Goal: Transaction & Acquisition: Obtain resource

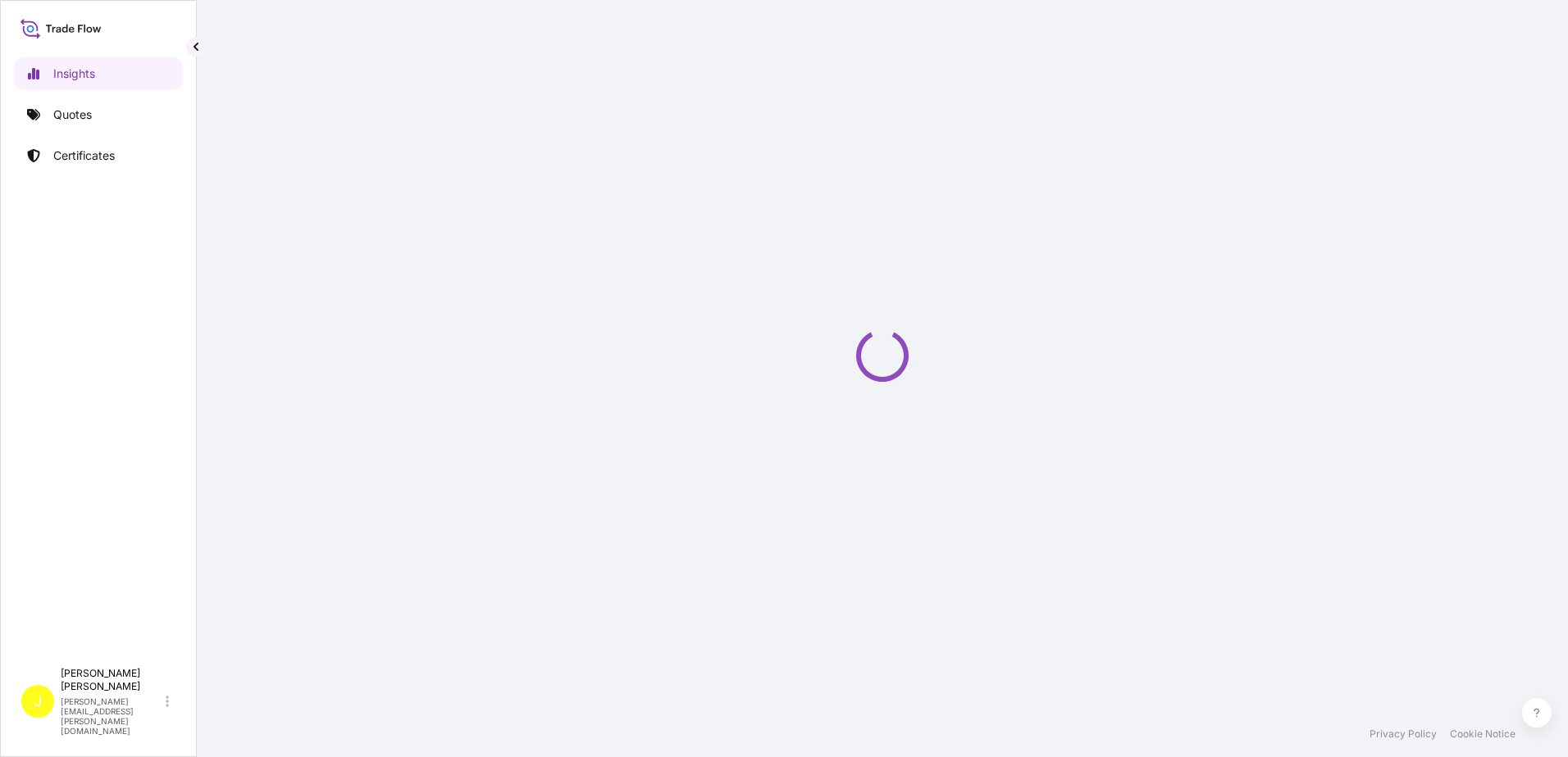
select select "2025"
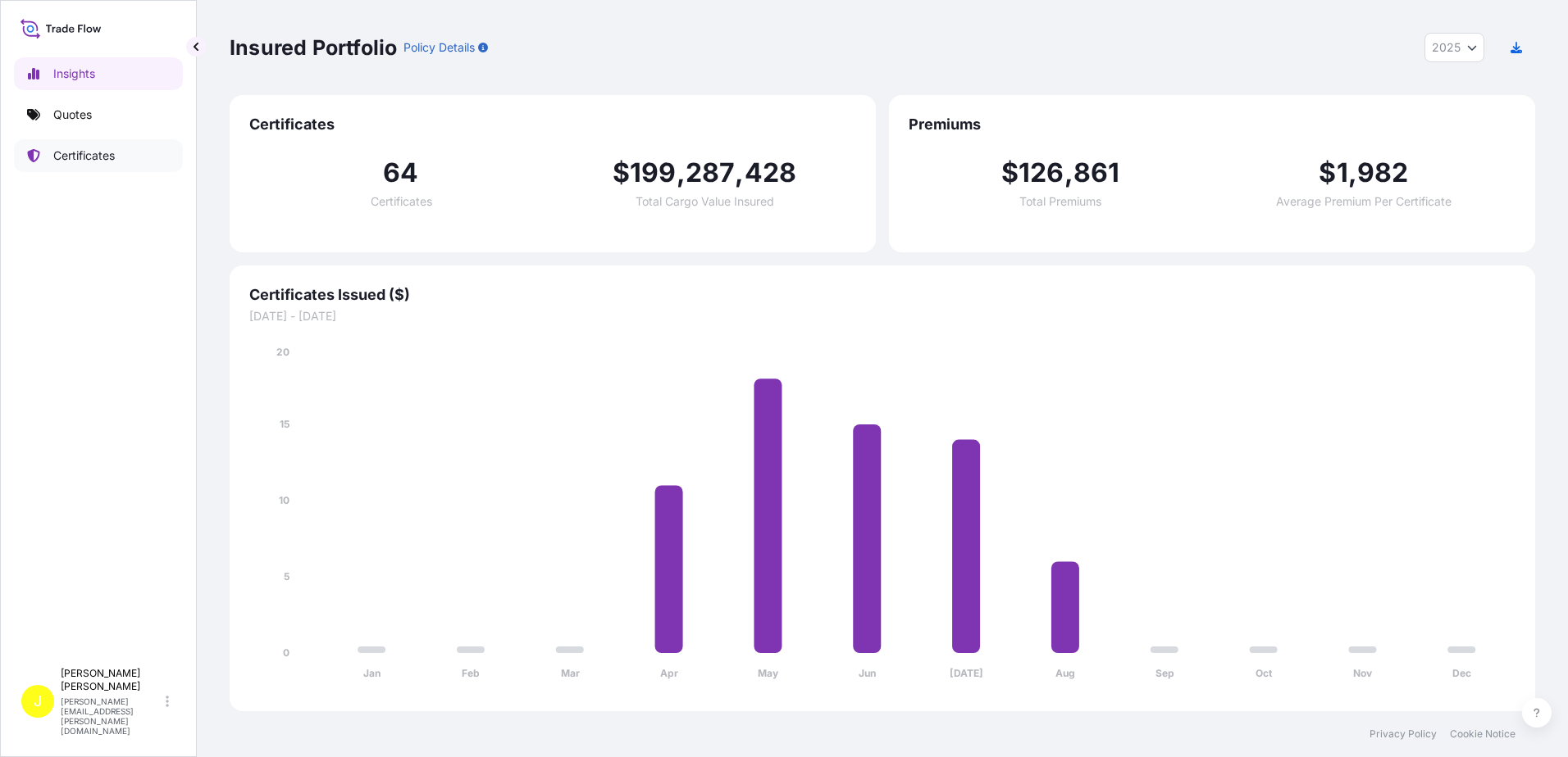
click at [78, 153] on p "Certificates" at bounding box center [84, 156] width 61 height 16
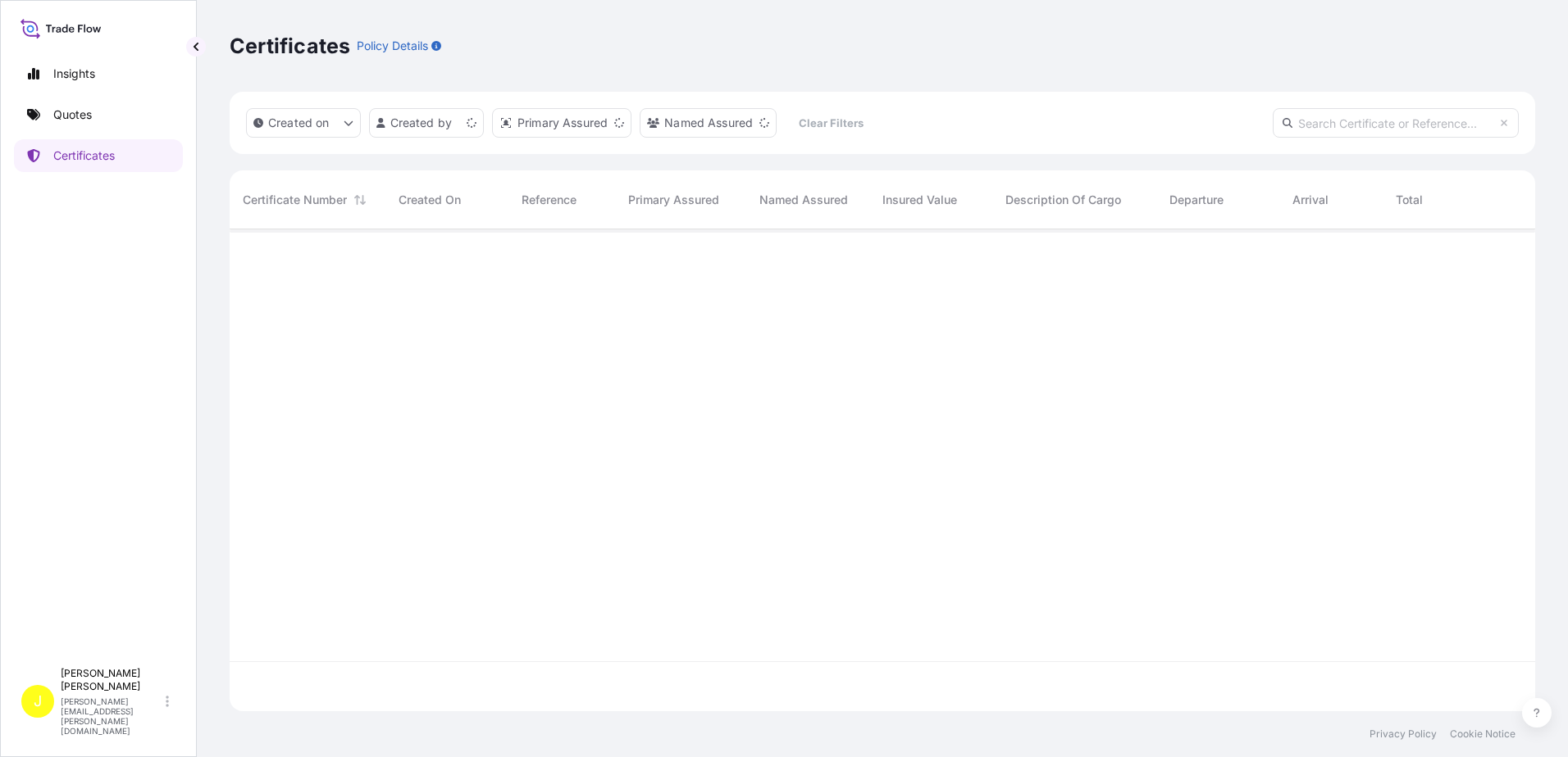
scroll to position [478, 1293]
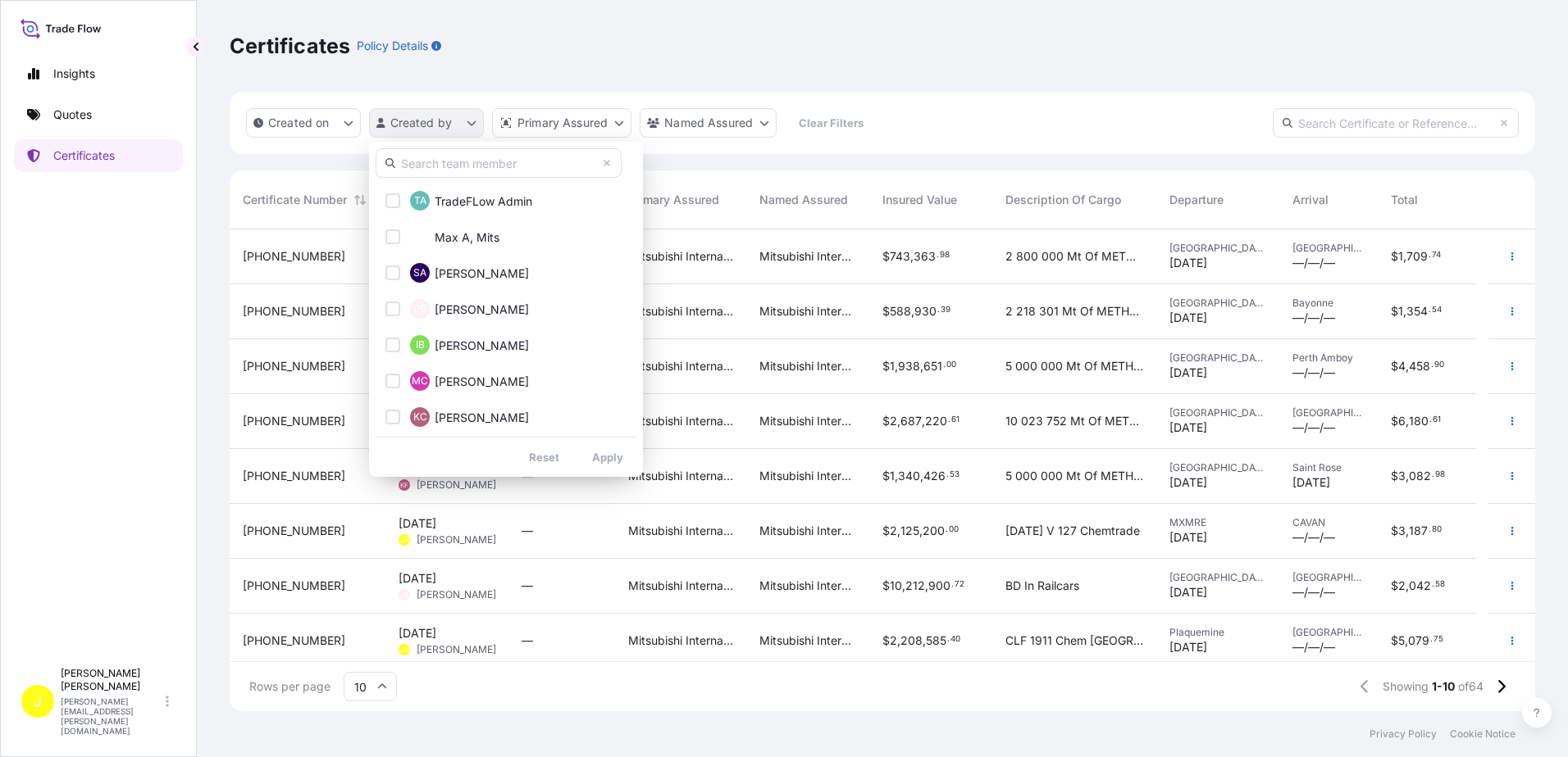
click at [473, 121] on html "Insights Quotes Certificates J Jenny Huynh jenny.huynh@mitsubishicorp.com Certi…" at bounding box center [784, 378] width 1568 height 757
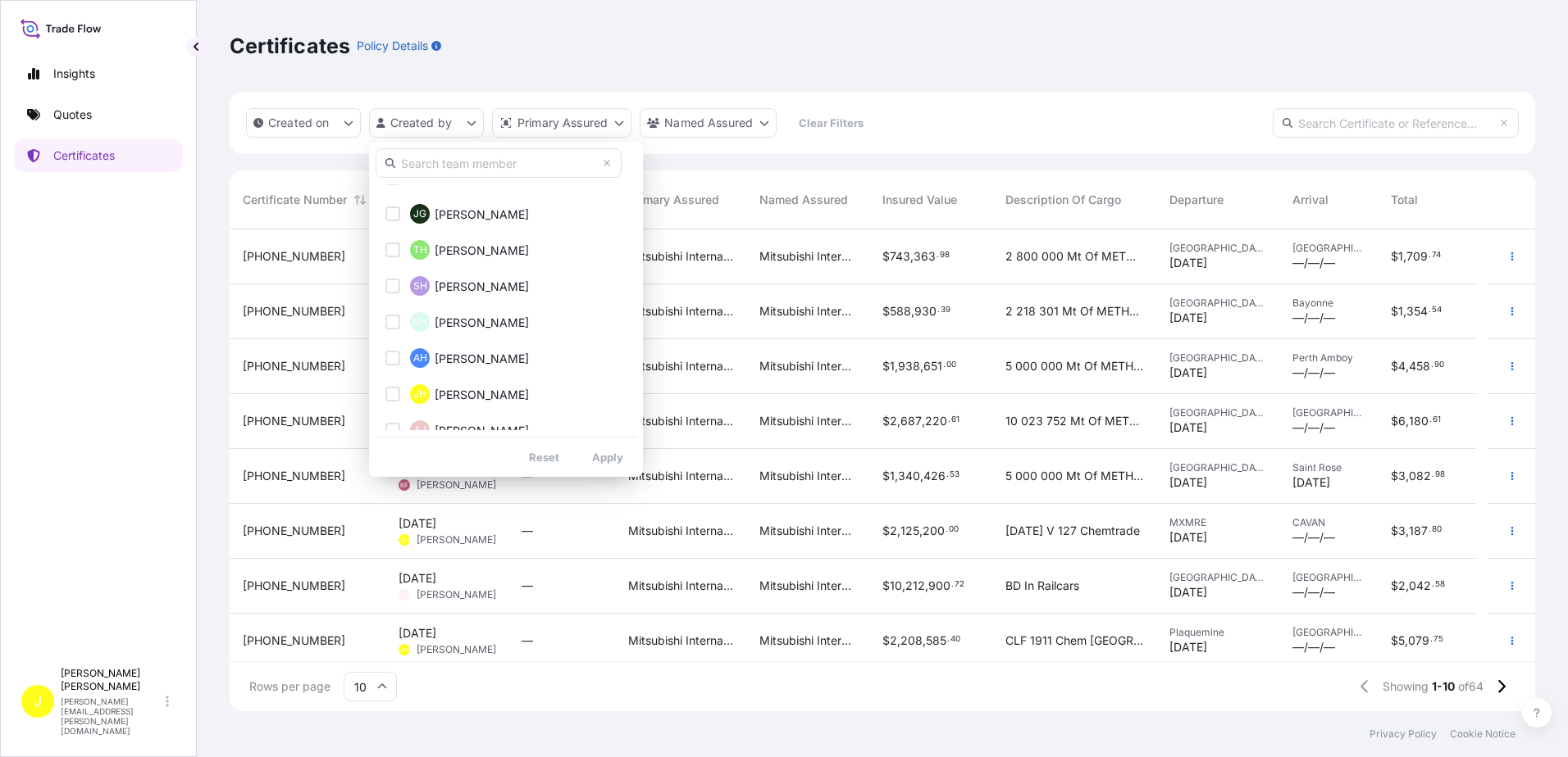
scroll to position [574, 0]
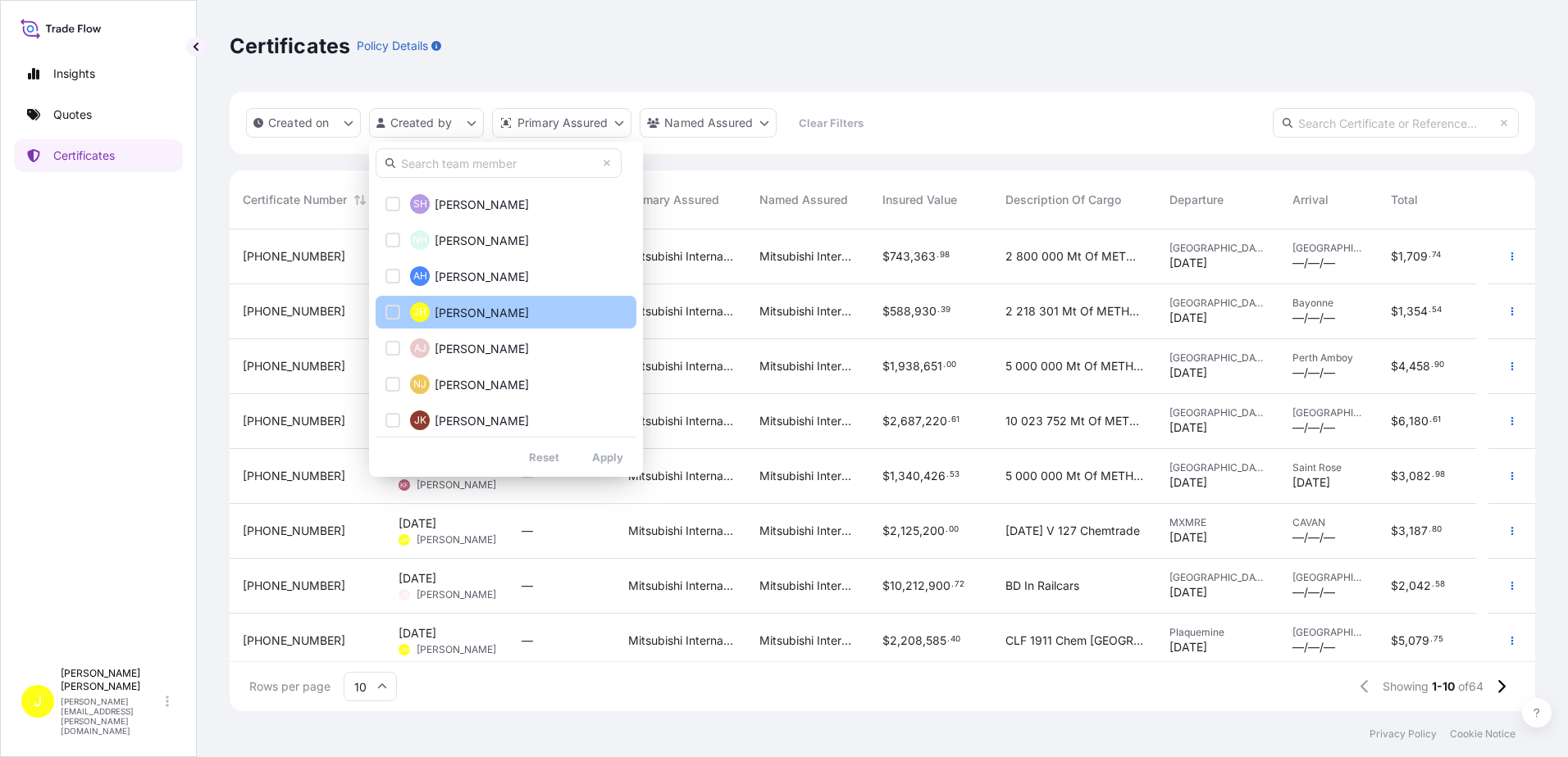
click at [383, 309] on button "JH Jenny Huynh" at bounding box center [506, 312] width 261 height 32
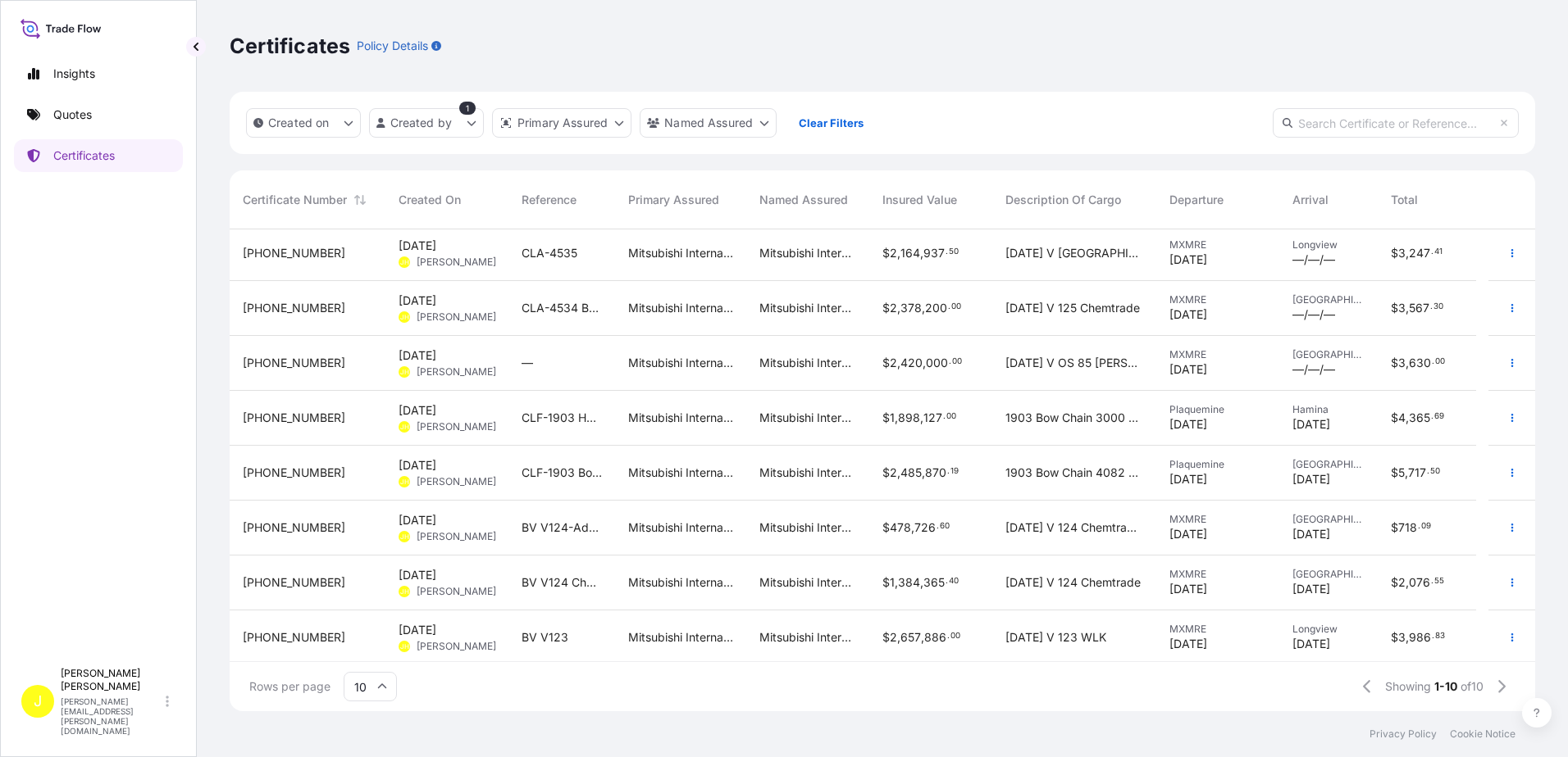
scroll to position [117, 0]
click at [1507, 522] on icon "button" at bounding box center [1511, 523] width 10 height 10
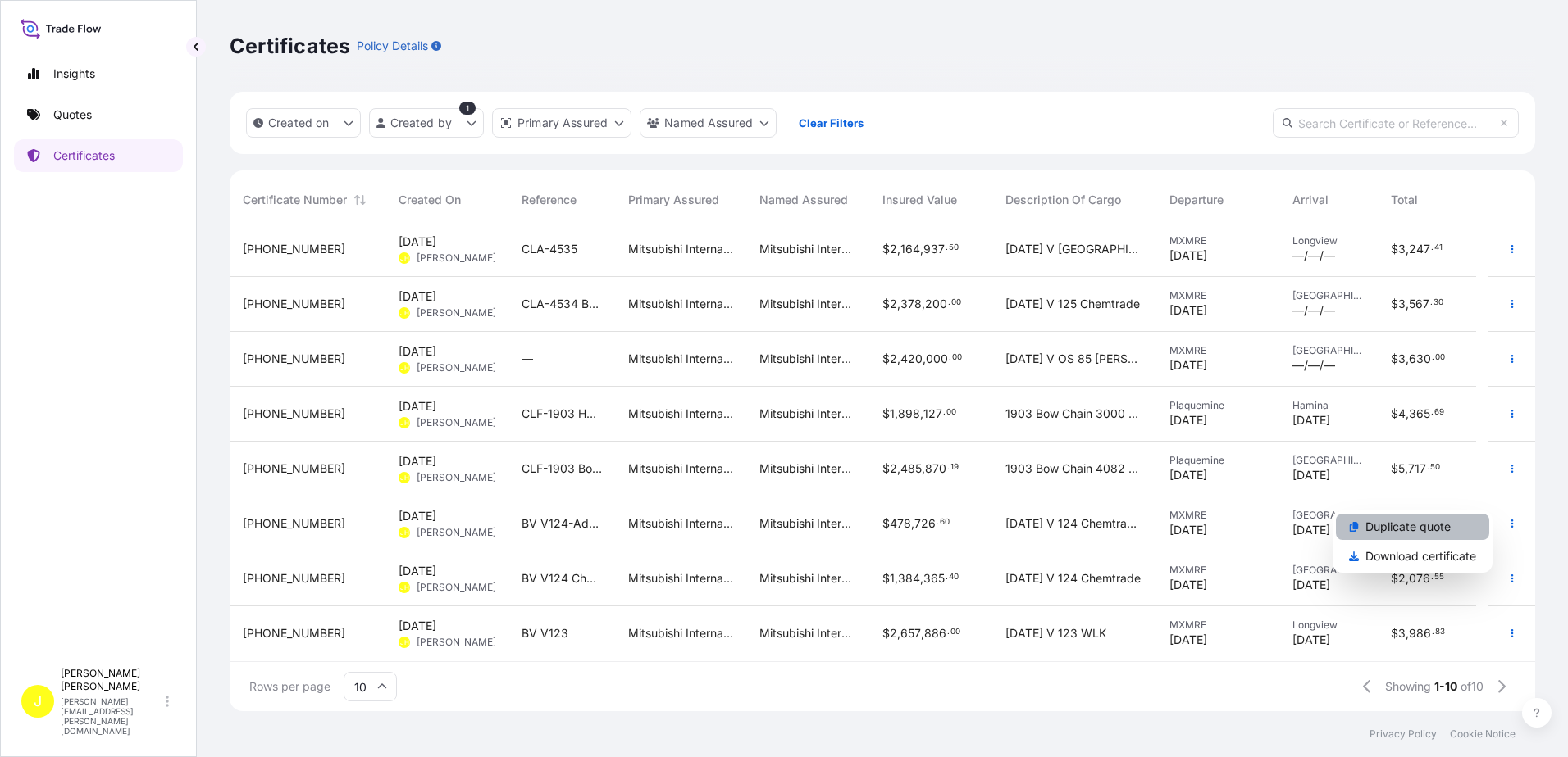
click at [1425, 523] on p "Duplicate quote" at bounding box center [1407, 527] width 85 height 16
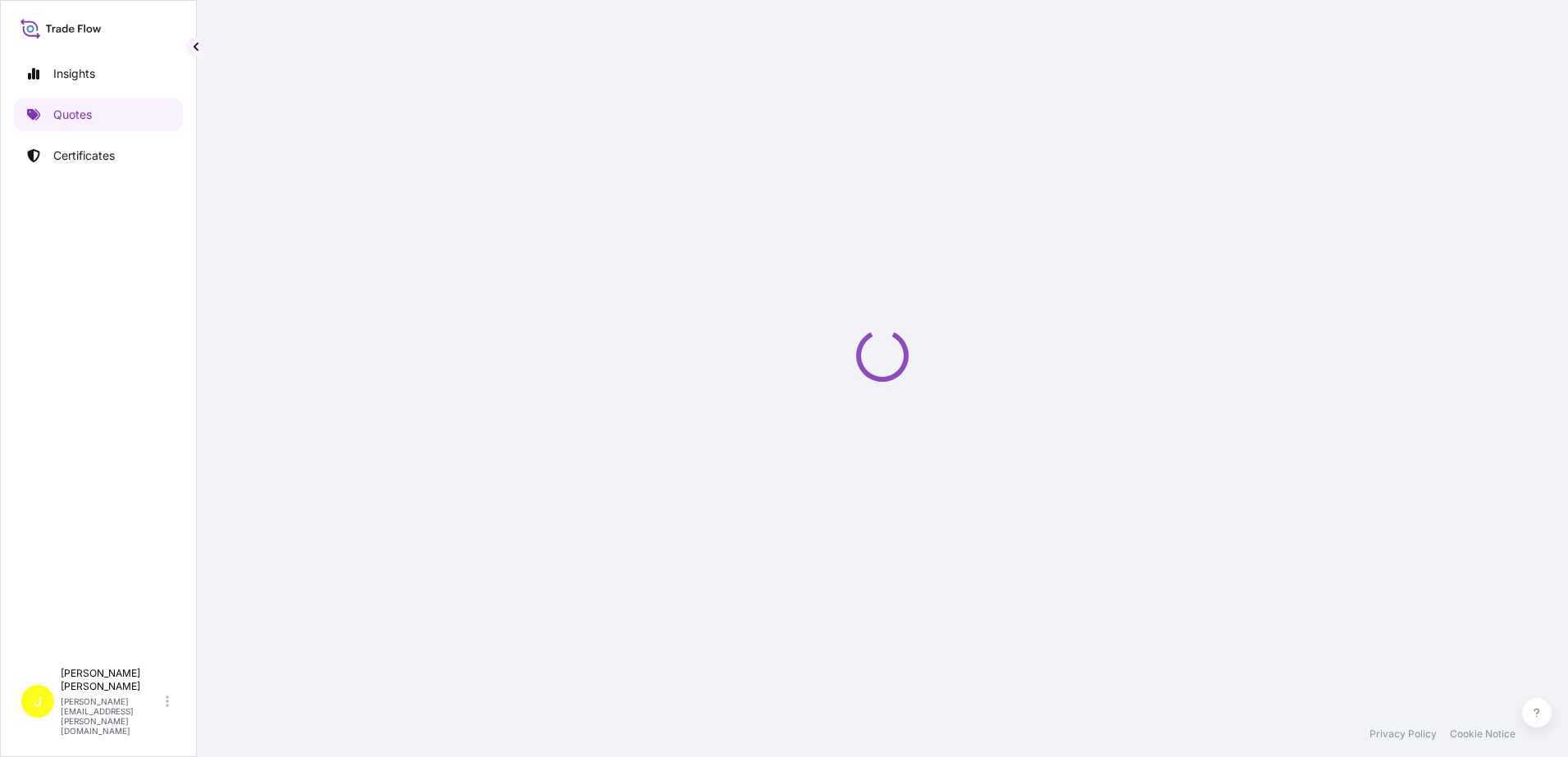
select select "Ocean Vessel"
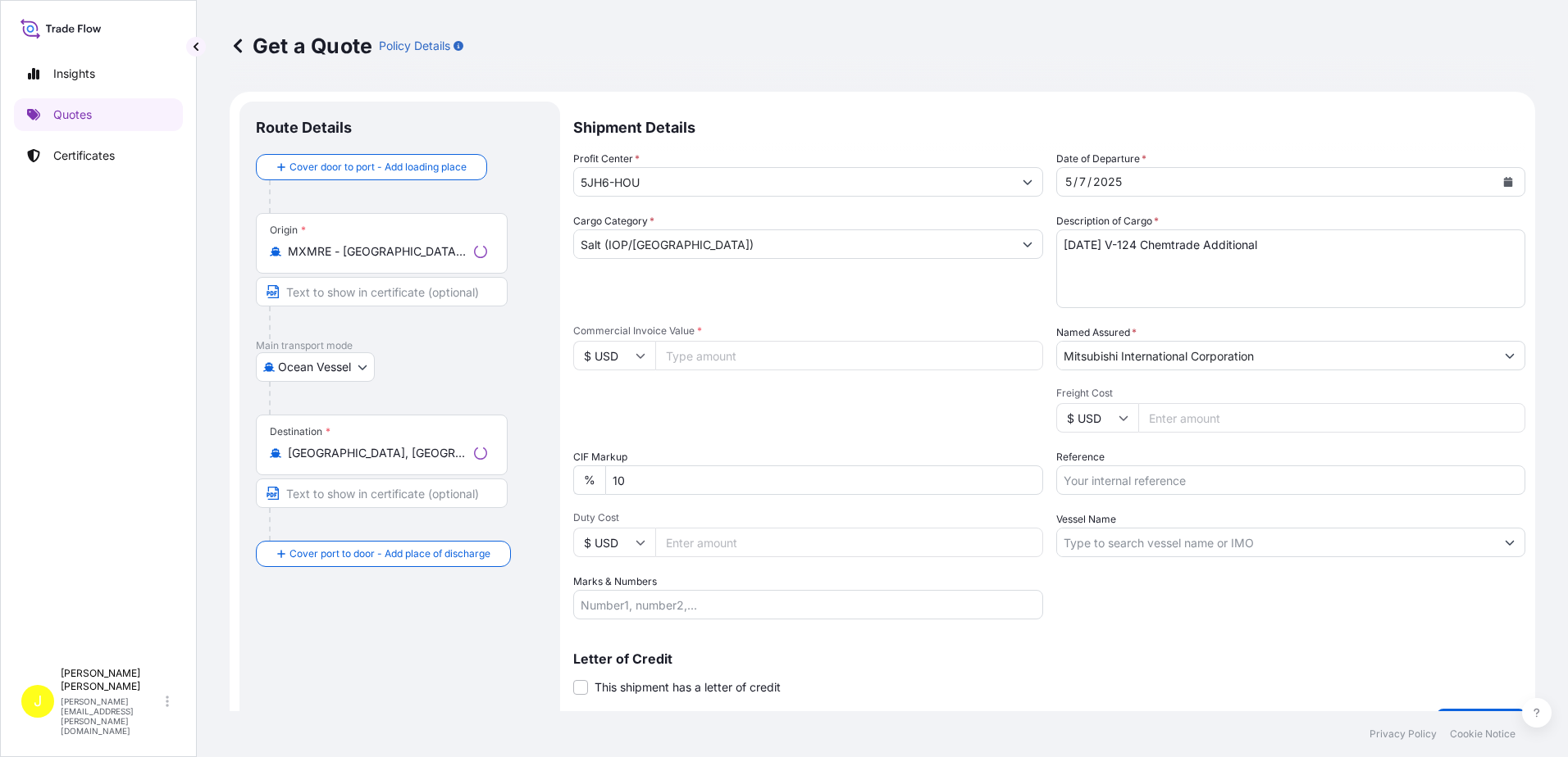
scroll to position [26, 0]
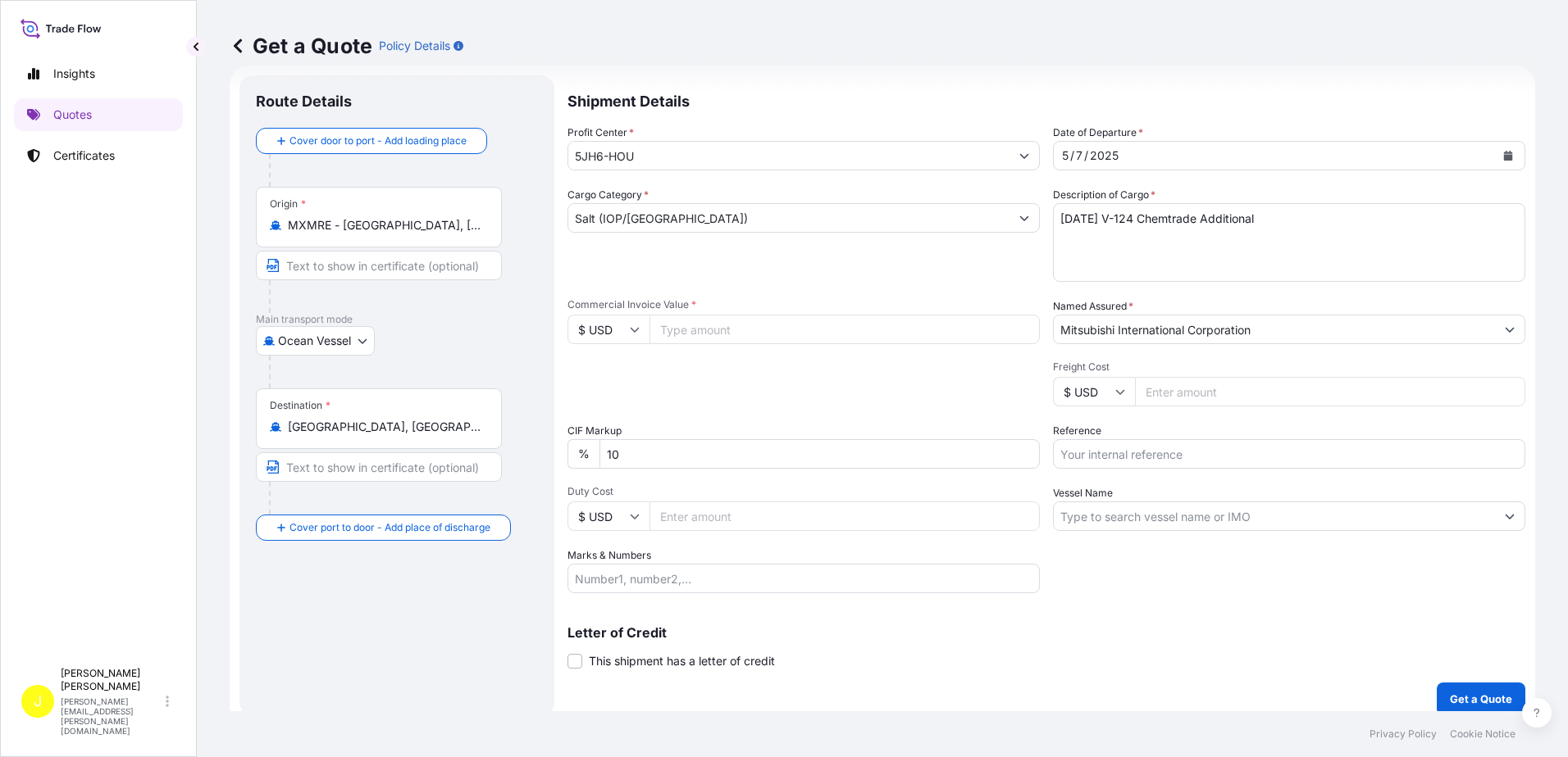
click at [694, 329] on input "Commercial Invoice Value *" at bounding box center [845, 329] width 390 height 30
click at [679, 320] on input "Commercial Invoice Value *" at bounding box center [845, 329] width 390 height 30
type input "1564000"
click at [698, 385] on div "Packing Category Type to search a container mode Please select a primary mode o…" at bounding box center [803, 383] width 472 height 46
click at [1128, 155] on div "5 / 7 / 2025" at bounding box center [1274, 156] width 441 height 30
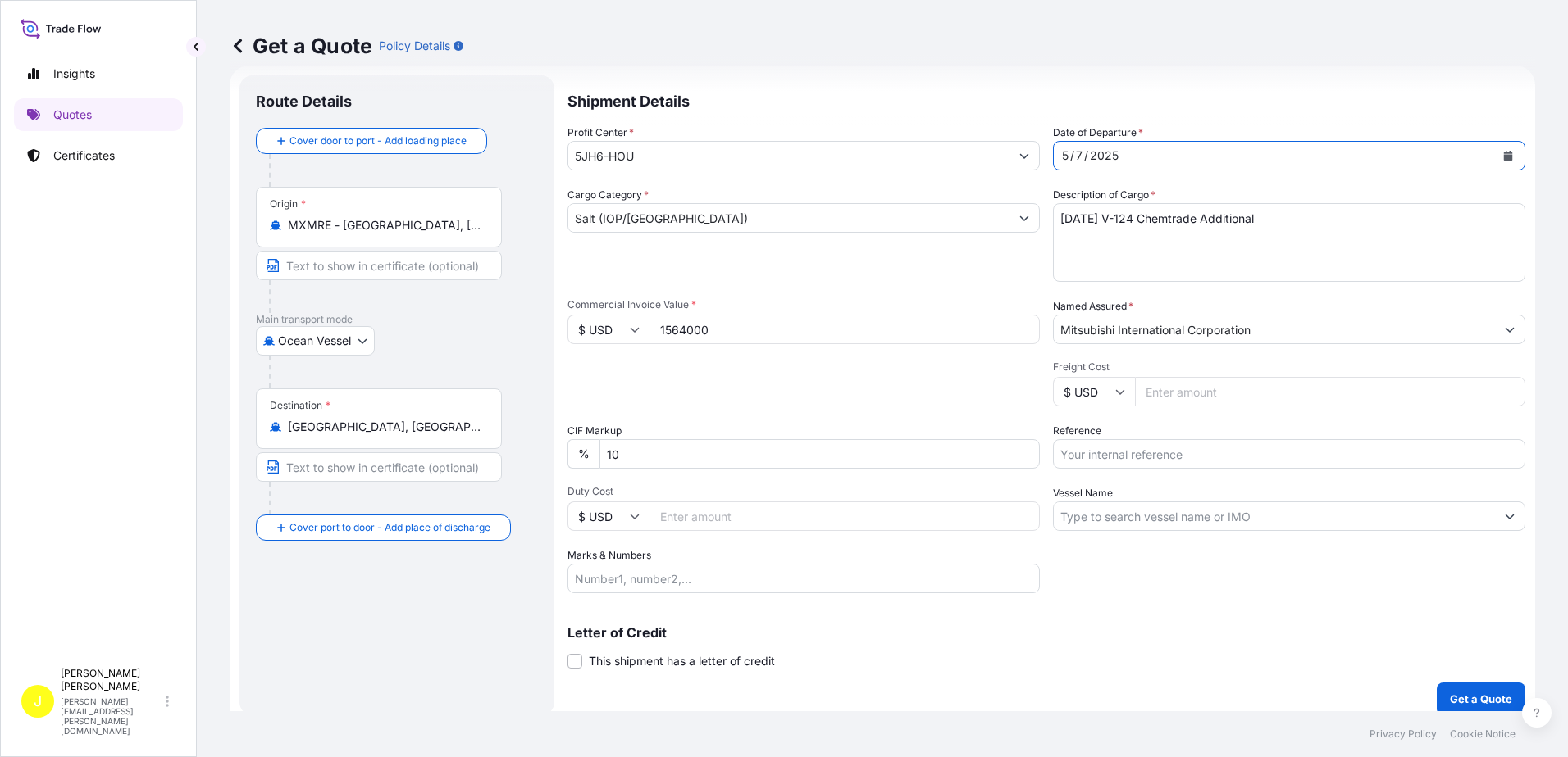
click at [1503, 158] on icon "Calendar" at bounding box center [1508, 156] width 9 height 10
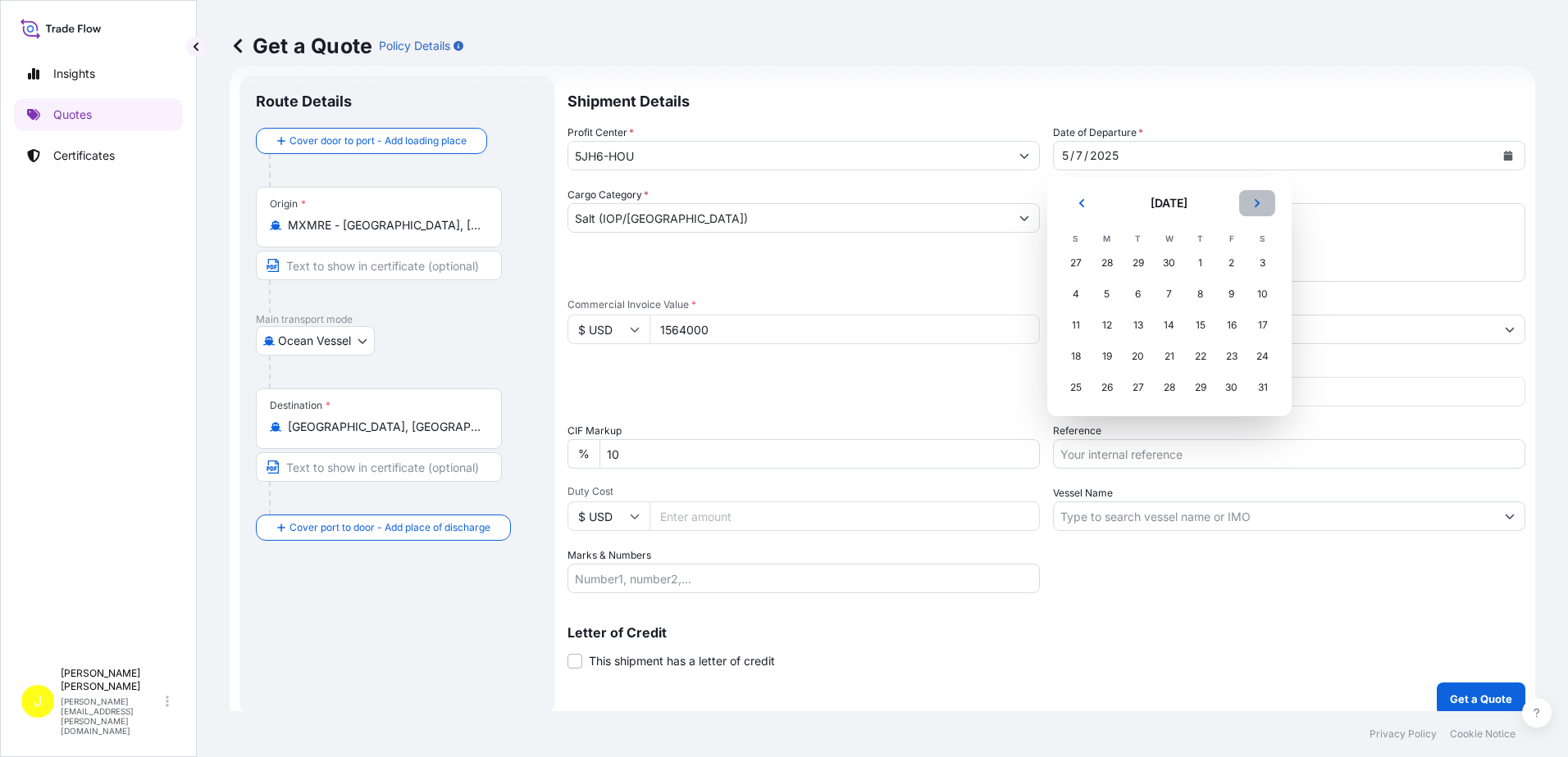
click at [1253, 193] on button "Next" at bounding box center [1257, 202] width 36 height 26
click at [1252, 201] on icon "Next" at bounding box center [1257, 203] width 10 height 10
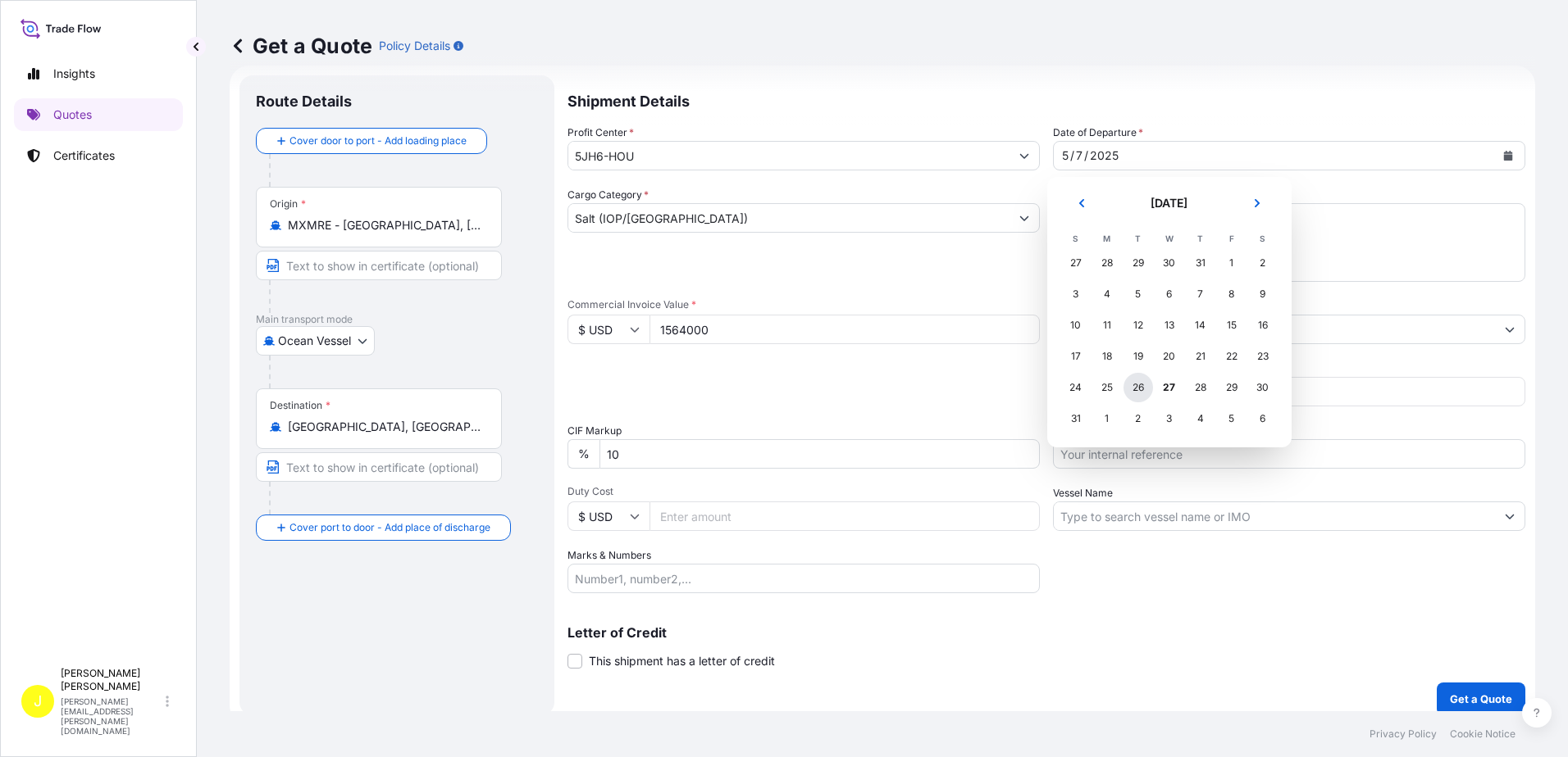
click at [1139, 384] on div "26" at bounding box center [1138, 387] width 30 height 30
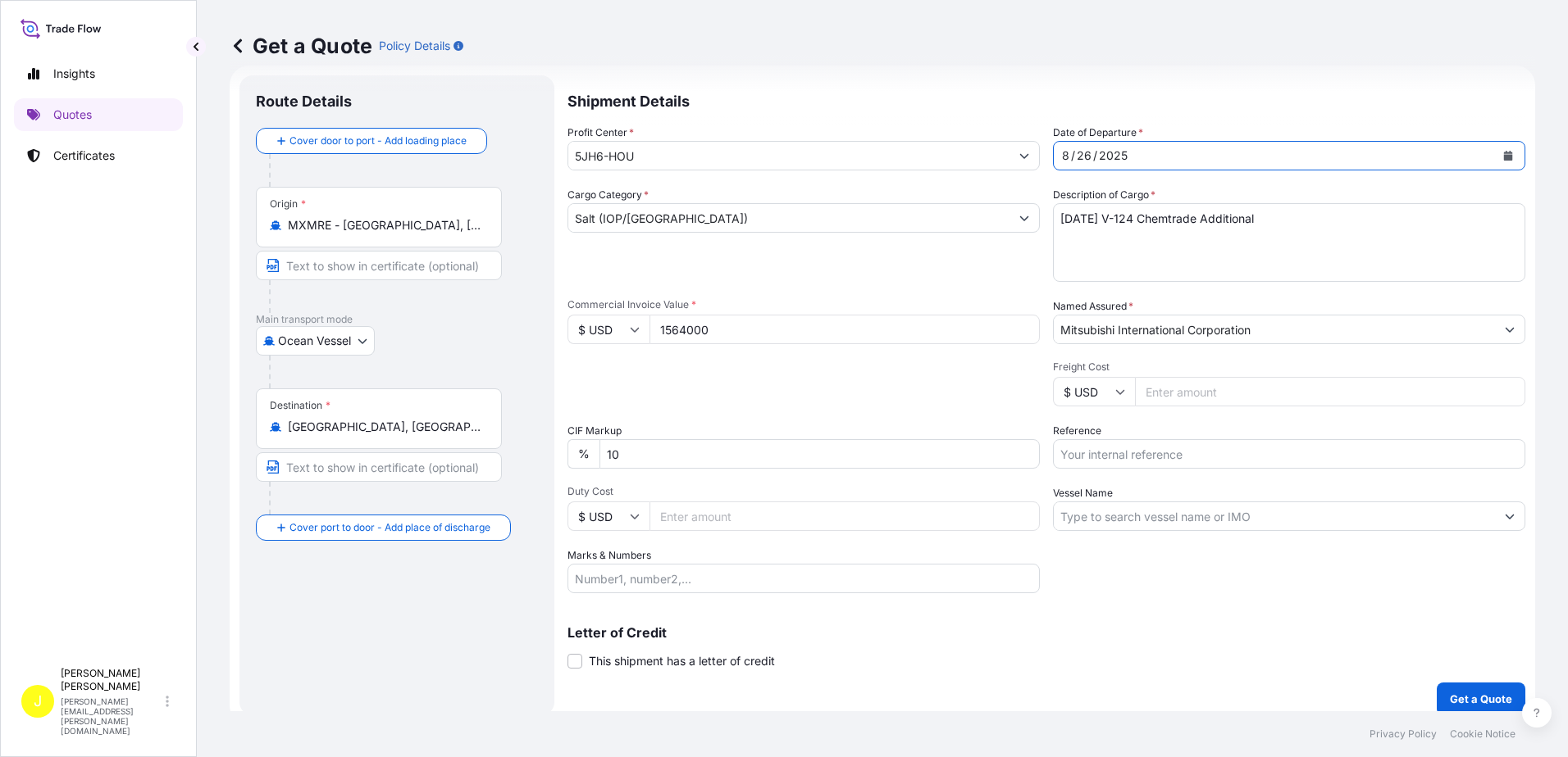
click at [1166, 219] on textarea "Buena Ventura V-124 Chemtrade Additional" at bounding box center [1288, 242] width 472 height 78
drag, startPoint x: 1327, startPoint y: 222, endPoint x: 1235, endPoint y: 211, distance: 92.7
click at [1235, 211] on textarea "Buena Ventura V-124 Chemtrade Additional" at bounding box center [1288, 242] width 472 height 78
click at [1163, 213] on textarea "Buena Ventura V-124 Chemtrade Additional" at bounding box center [1288, 242] width 472 height 78
type textarea "Buena Ventura V-128 Chemtrade"
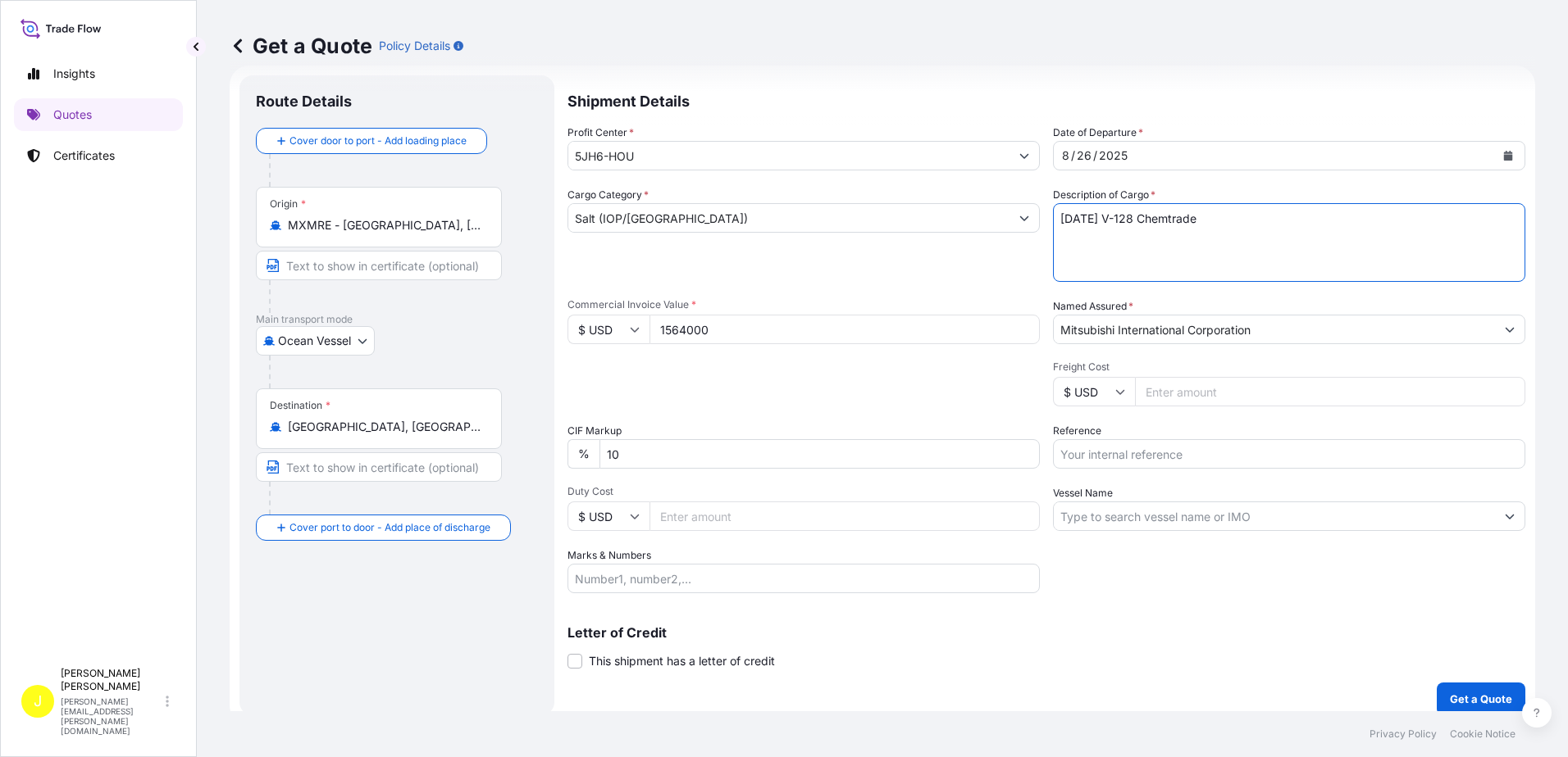
click at [1107, 452] on input "Reference" at bounding box center [1288, 453] width 472 height 30
click at [674, 378] on div "Packing Category Type to search a container mode Please select a primary mode o…" at bounding box center [803, 383] width 472 height 46
click at [1172, 97] on p "Shipment Details" at bounding box center [1046, 100] width 957 height 49
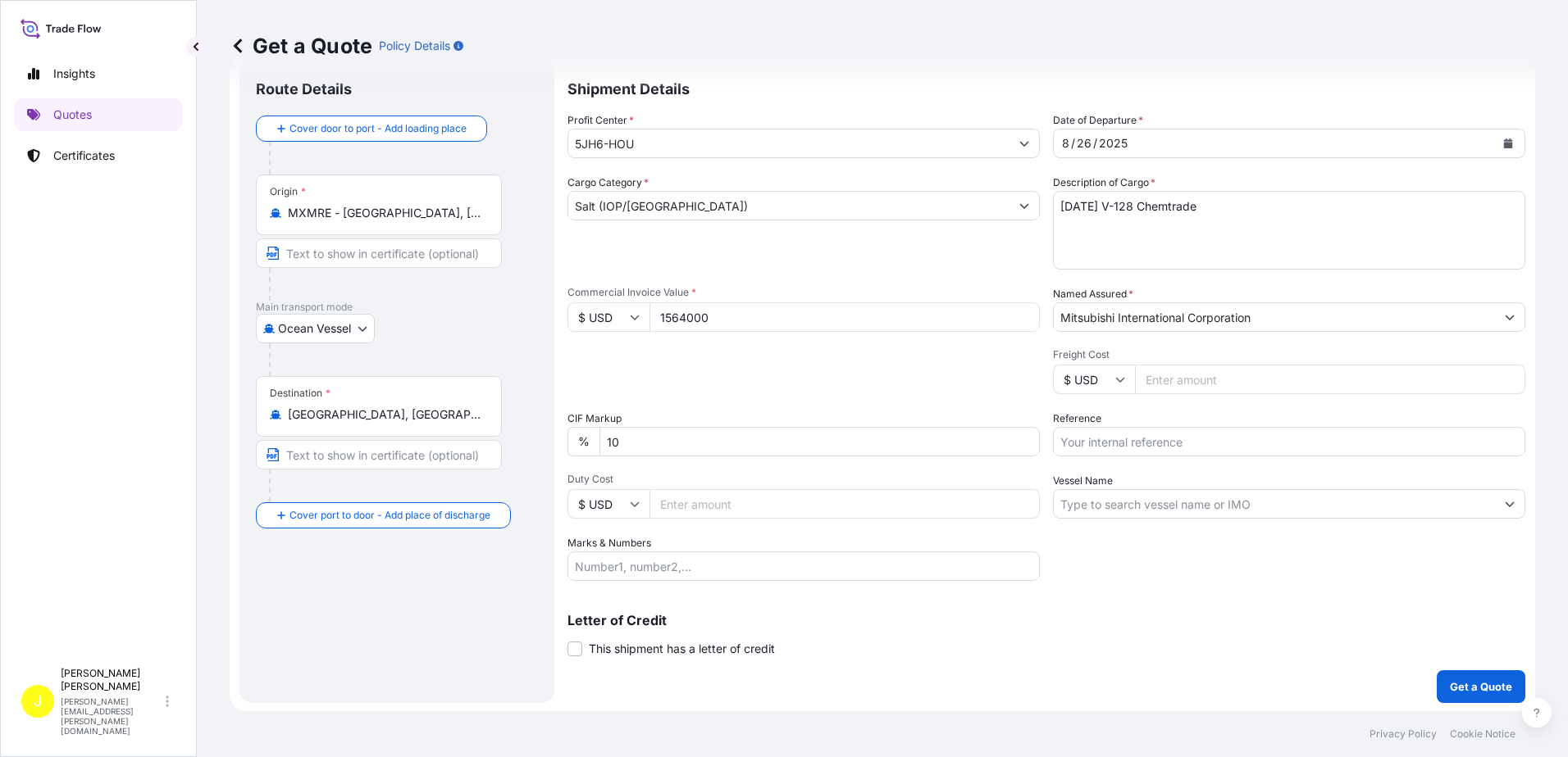
scroll to position [40, 0]
click at [1483, 675] on button "Get a Quote" at bounding box center [1481, 685] width 88 height 32
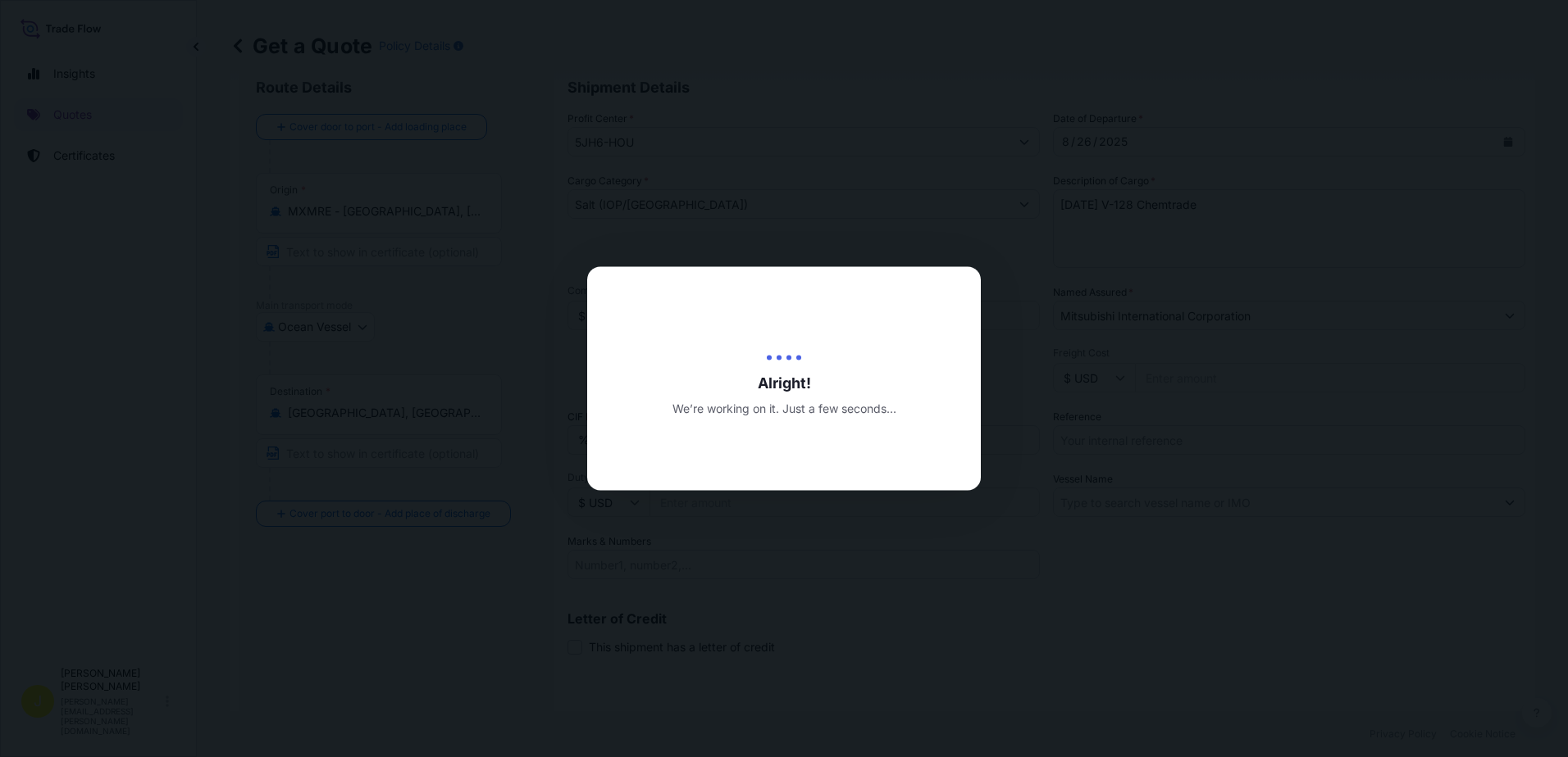
type input "08/27/2025"
select select "Ocean Vessel"
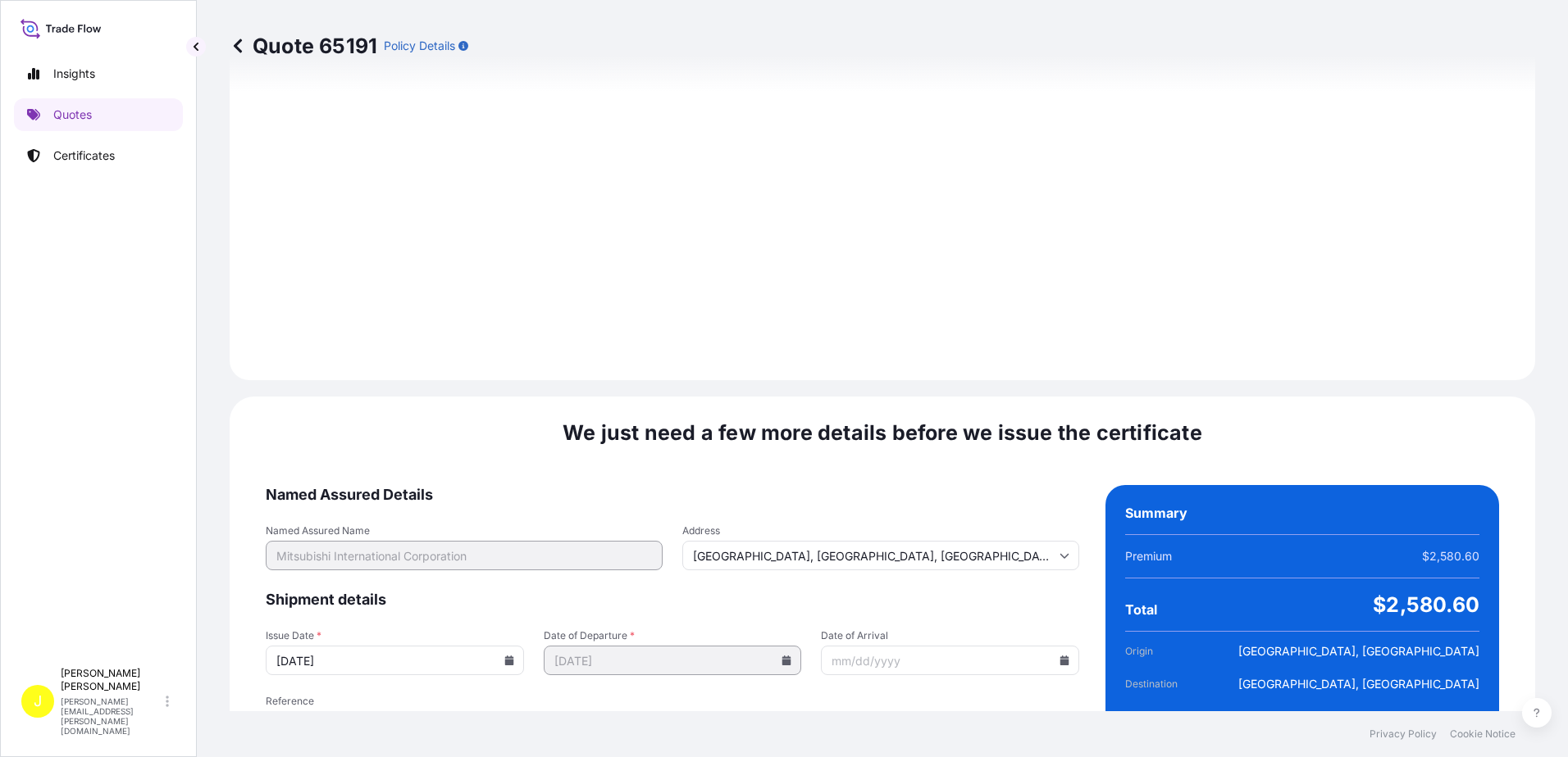
scroll to position [1958, 0]
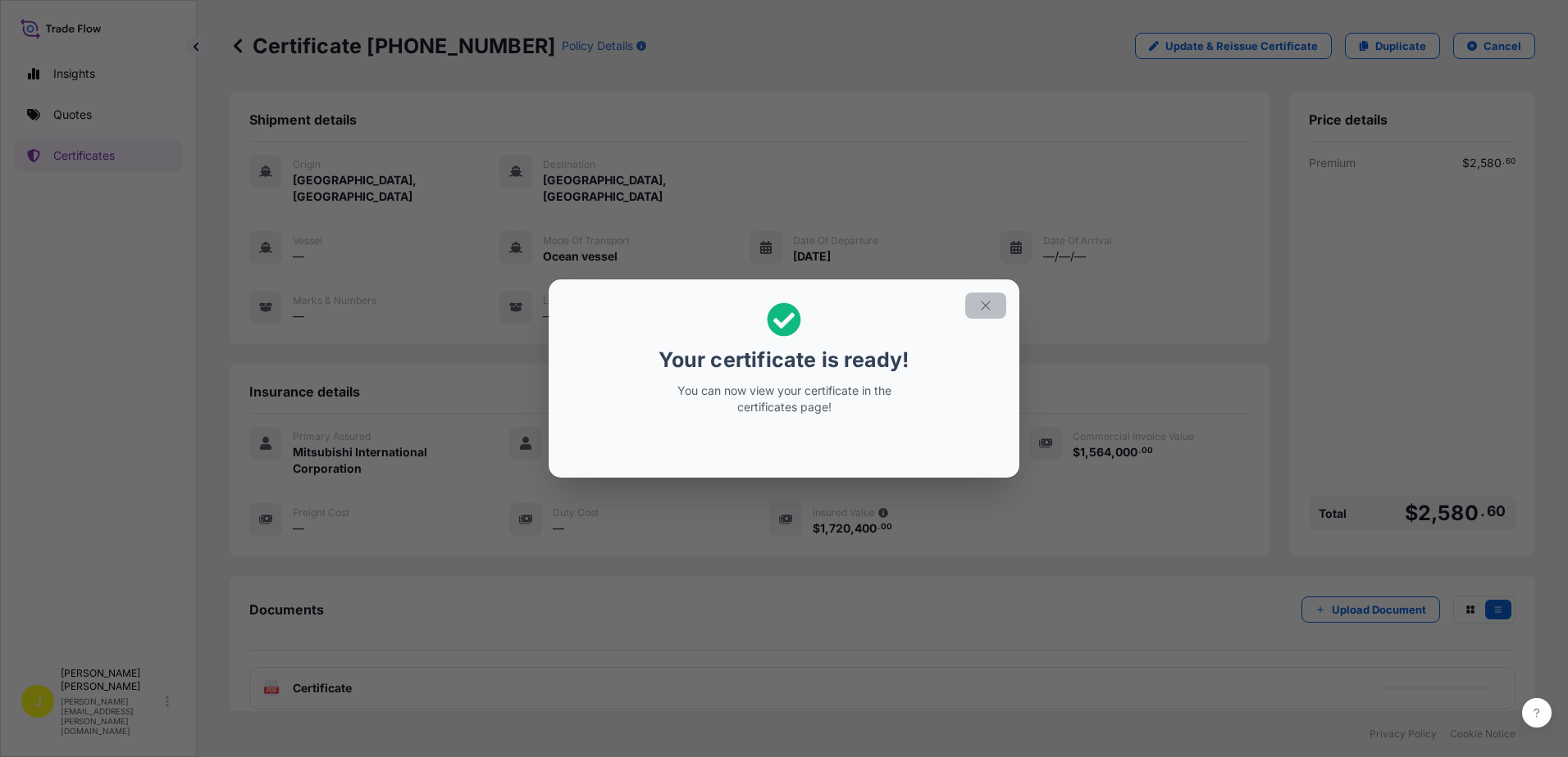
click at [992, 302] on icon "button" at bounding box center [985, 306] width 14 height 14
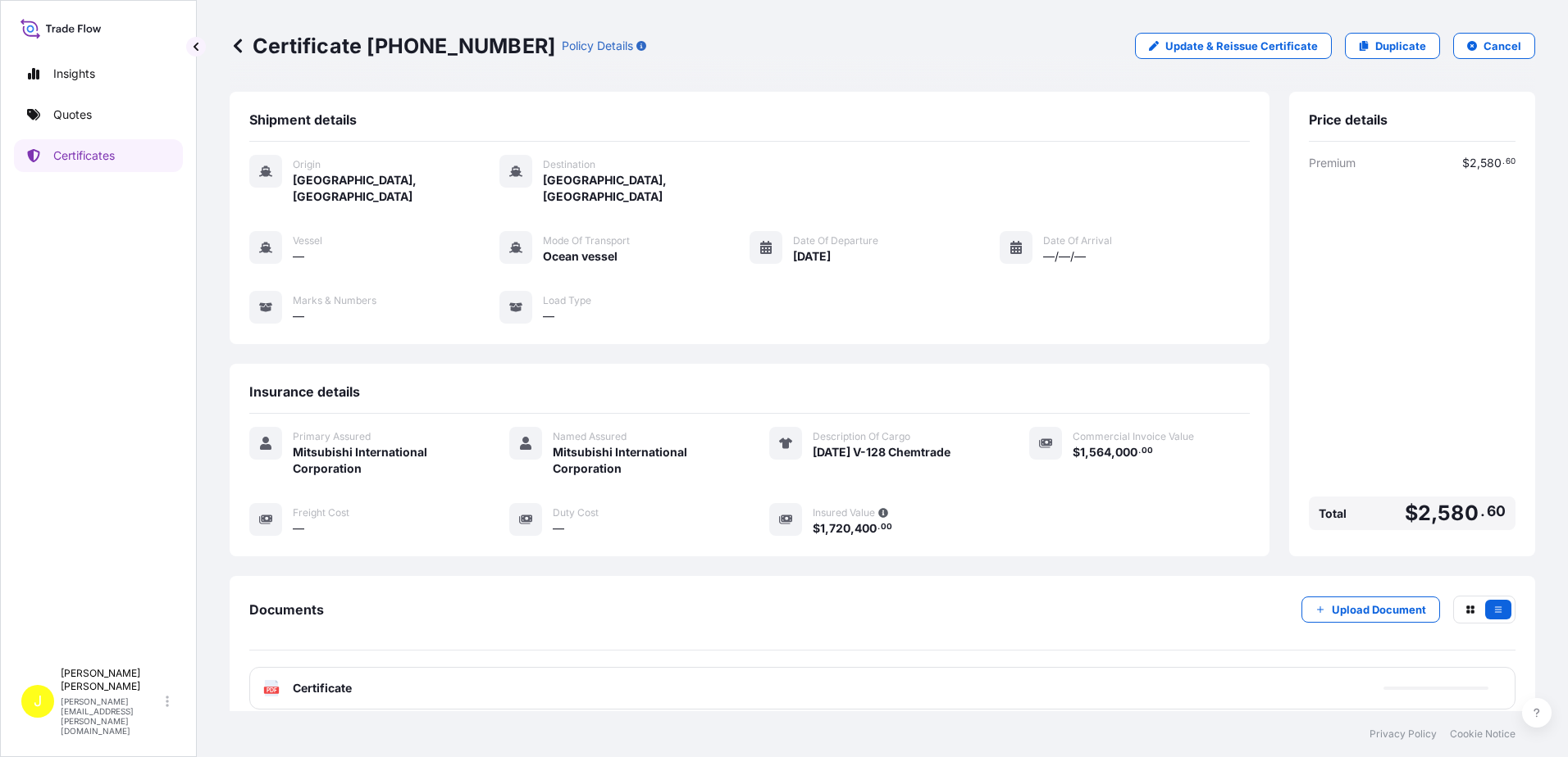
scroll to position [2, 0]
click at [330, 679] on span "Certificate" at bounding box center [322, 687] width 59 height 16
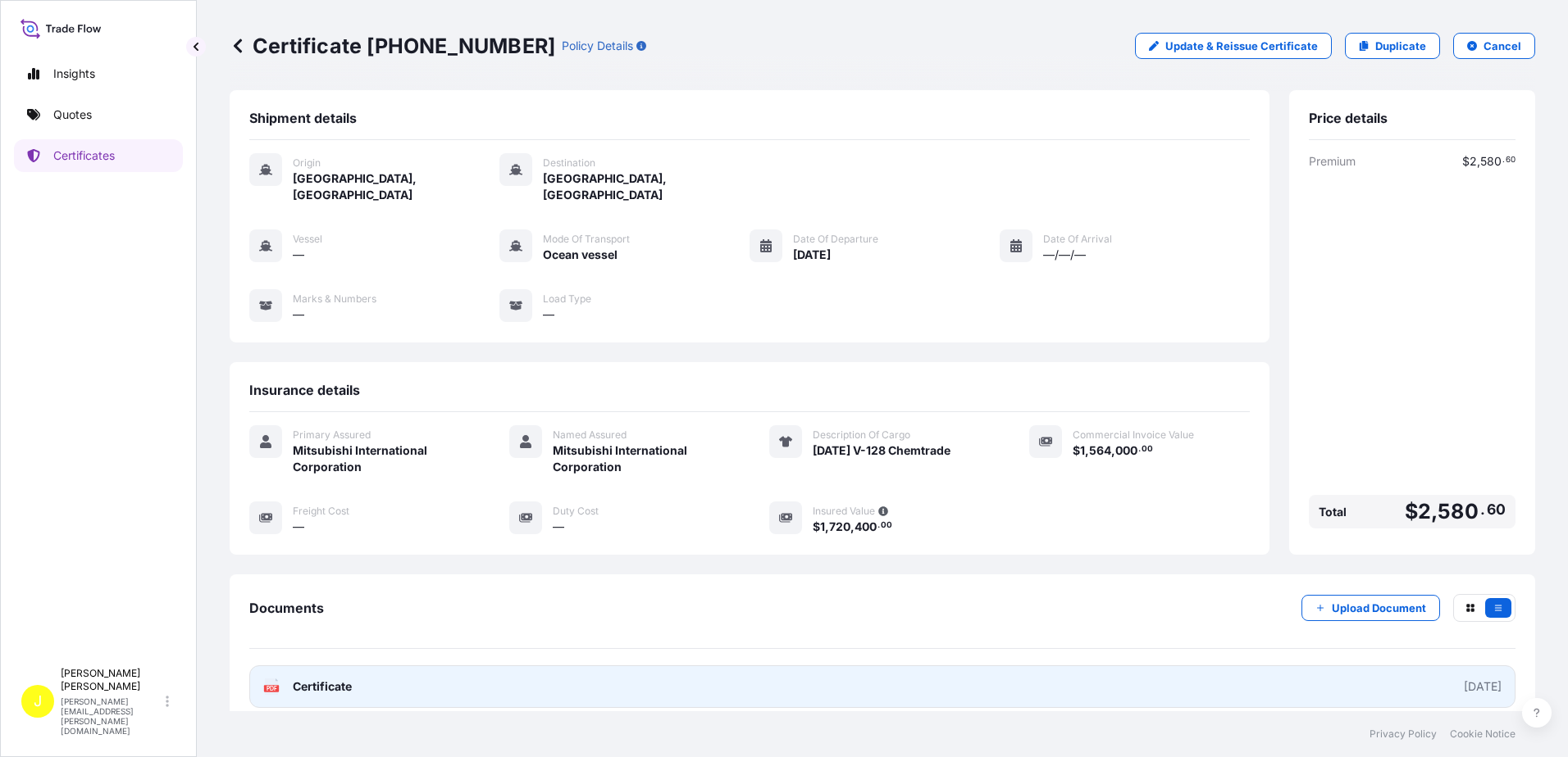
click at [1401, 670] on link "PDF Certificate 2025-08-27" at bounding box center [882, 686] width 1266 height 42
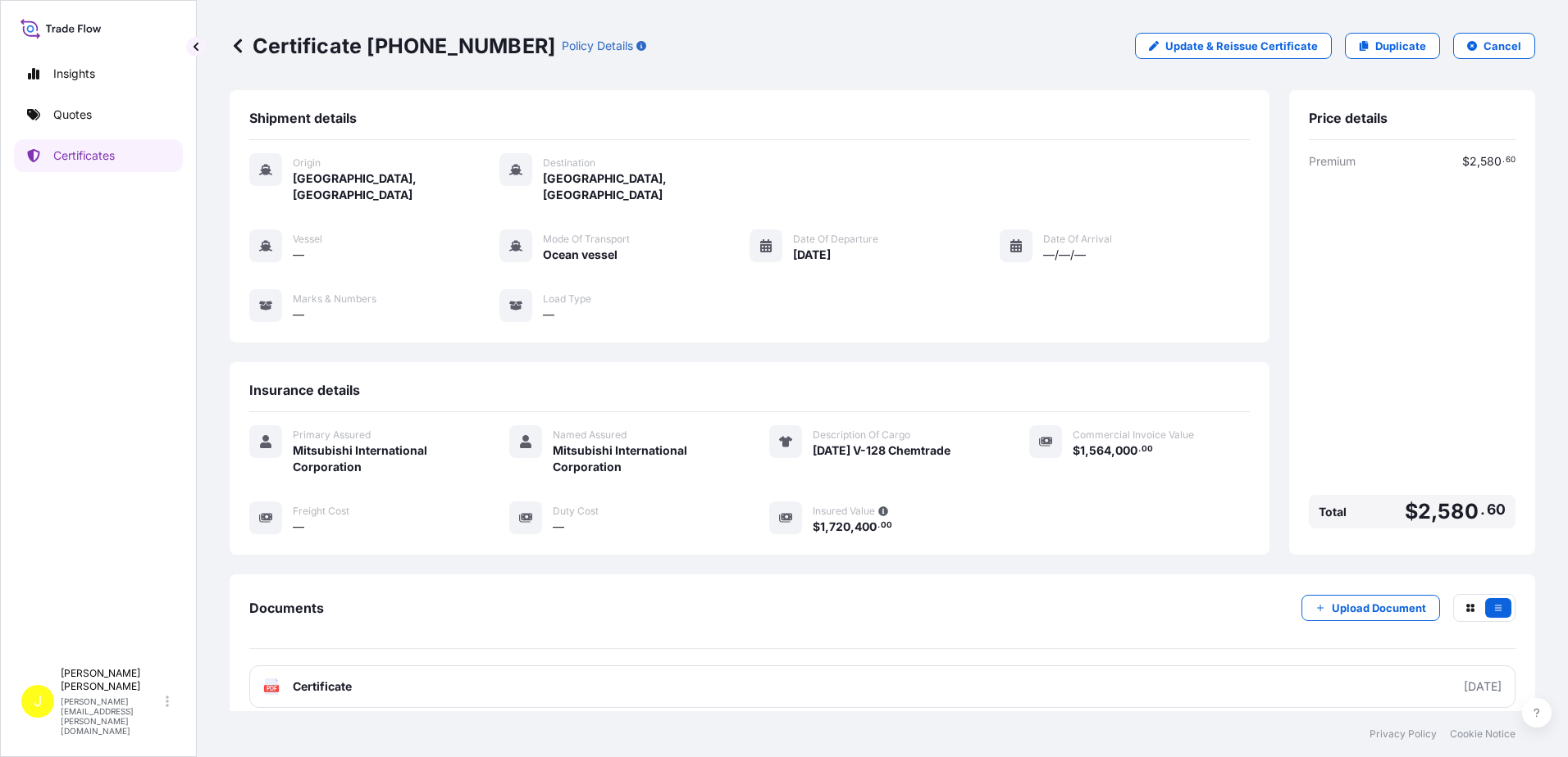
scroll to position [0, 0]
